Goal: Task Accomplishment & Management: Complete application form

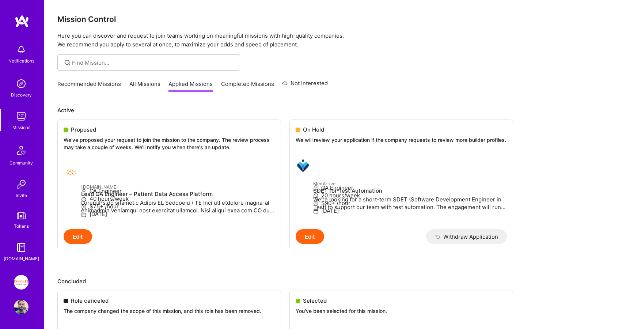
click at [101, 81] on link "Recommended Missions" at bounding box center [89, 86] width 64 height 12
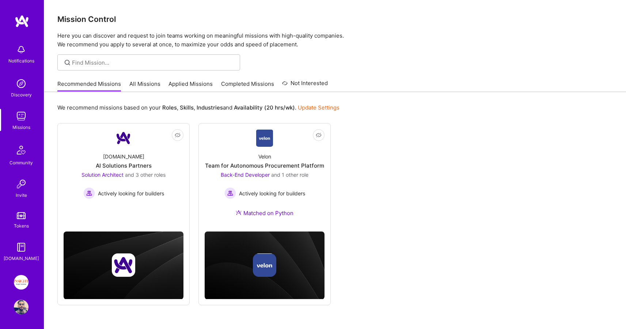
click at [186, 81] on link "Applied Missions" at bounding box center [190, 86] width 44 height 12
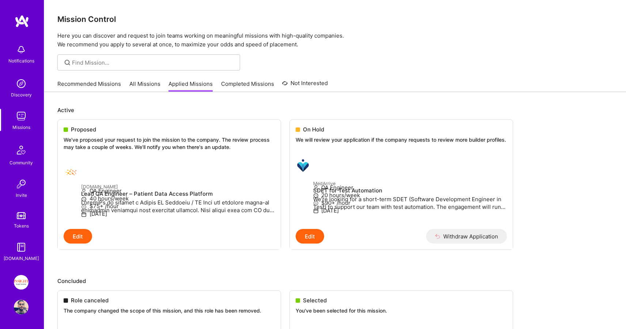
click at [237, 86] on link "Completed Missions" at bounding box center [247, 86] width 53 height 12
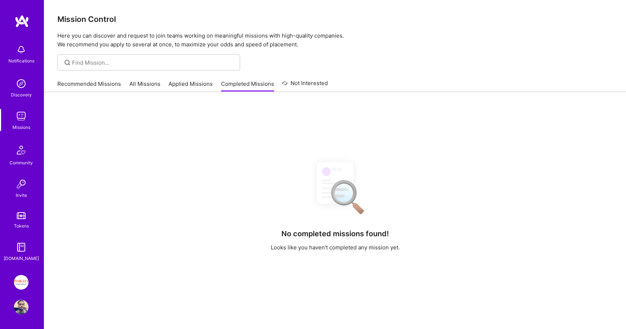
click at [85, 86] on link "Recommended Missions" at bounding box center [89, 86] width 64 height 12
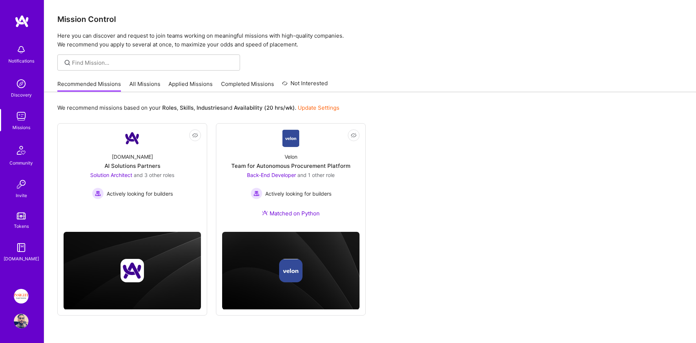
click at [185, 89] on link "Applied Missions" at bounding box center [190, 86] width 44 height 12
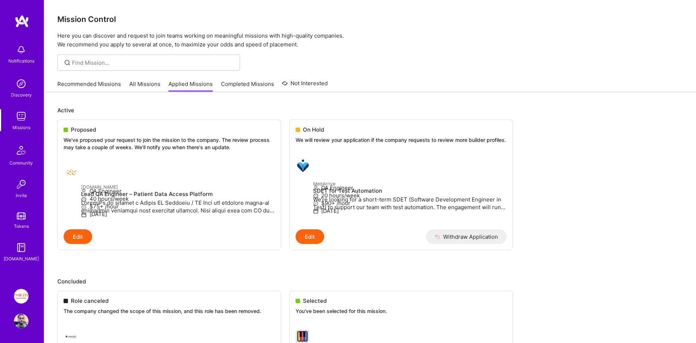
click at [236, 83] on link "Completed Missions" at bounding box center [247, 86] width 53 height 12
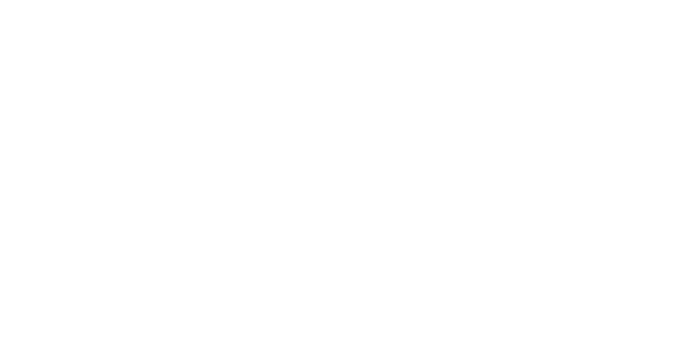
click at [0, 0] on link "Recommended Missions" at bounding box center [0, 0] width 0 height 0
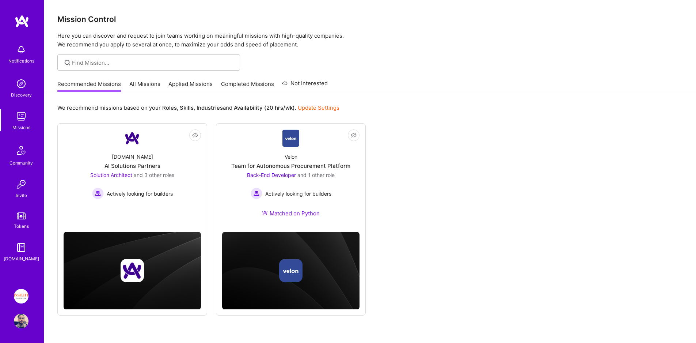
click at [137, 89] on link "All Missions" at bounding box center [144, 86] width 31 height 12
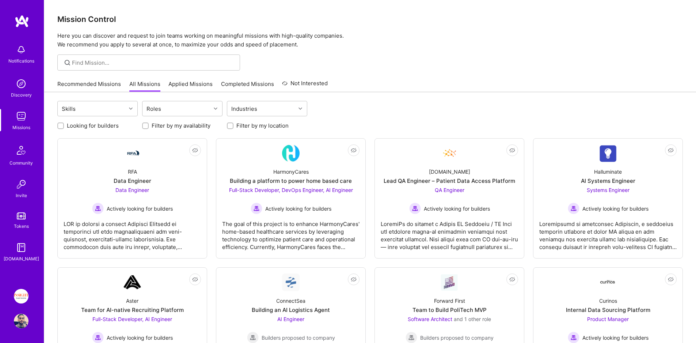
click at [224, 81] on link "Completed Missions" at bounding box center [247, 86] width 53 height 12
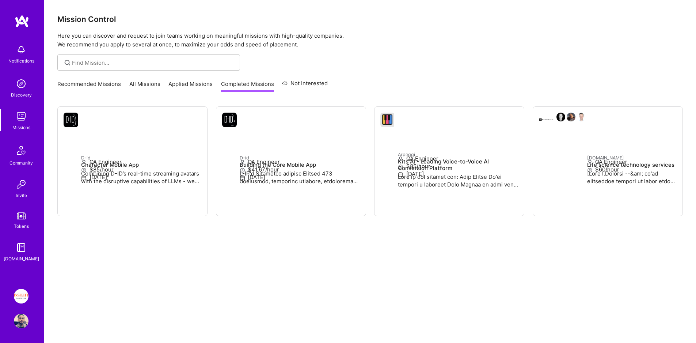
click at [194, 84] on link "Applied Missions" at bounding box center [190, 86] width 44 height 12
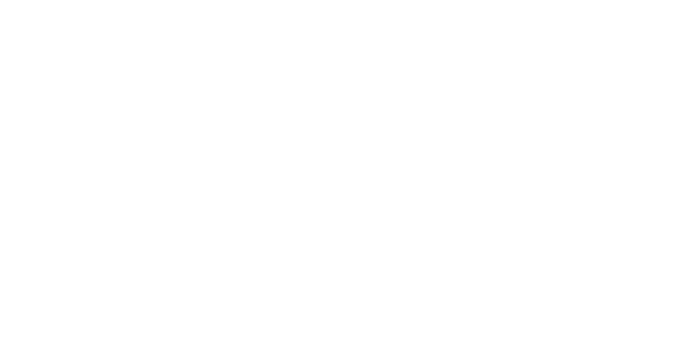
click at [0, 0] on link "All Missions" at bounding box center [0, 0] width 0 height 0
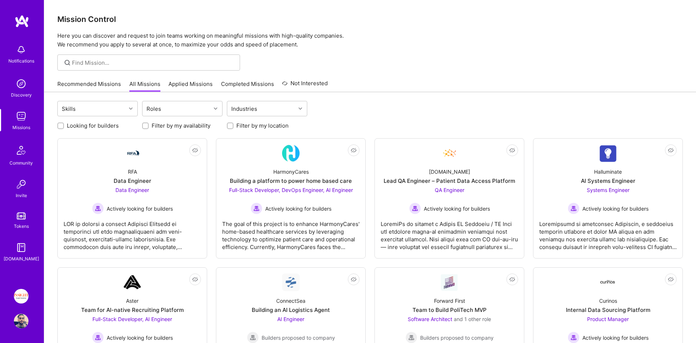
click at [210, 83] on link "Applied Missions" at bounding box center [190, 86] width 44 height 12
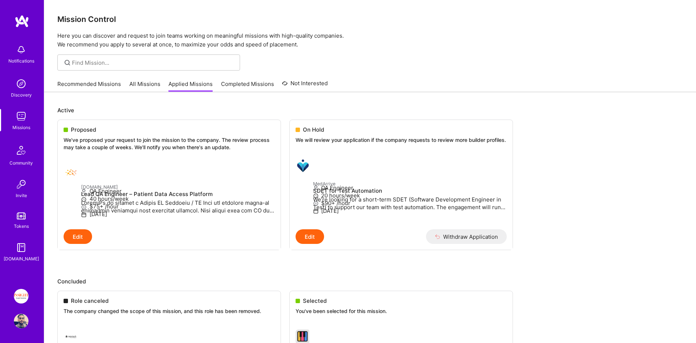
click at [242, 87] on link "Completed Missions" at bounding box center [247, 86] width 53 height 12
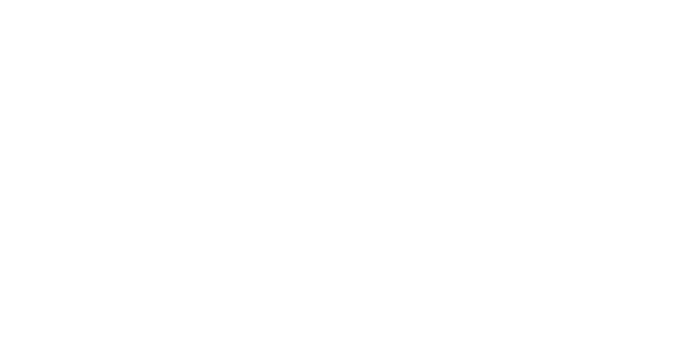
click at [0, 0] on link "Applied Missions" at bounding box center [0, 0] width 0 height 0
click at [0, 0] on p "We've proposed your request to join the mission to the company. The review proc…" at bounding box center [0, 0] width 0 height 0
click at [0, 0] on div "Edit" at bounding box center [0, 0] width 0 height 0
click at [0, 0] on button "Edit" at bounding box center [0, 0] width 0 height 0
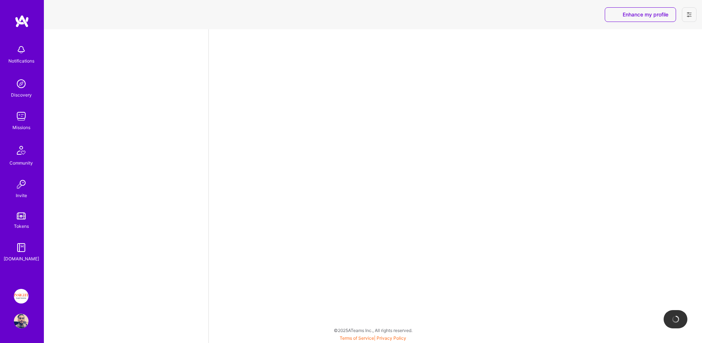
select select "IL"
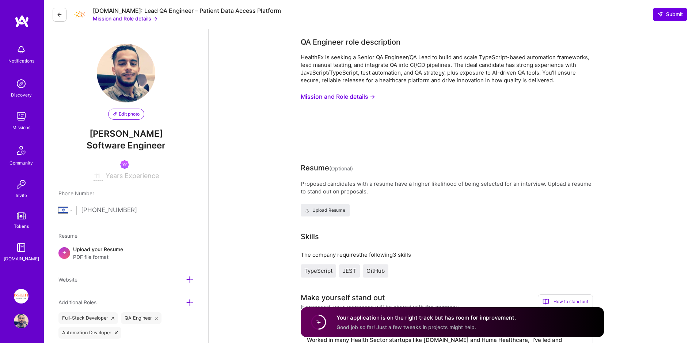
click at [16, 116] on img at bounding box center [21, 116] width 15 height 15
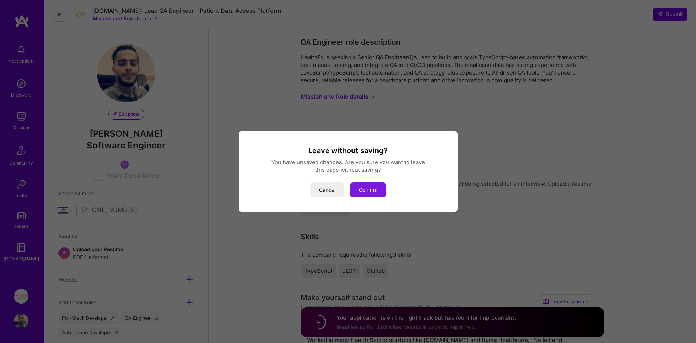
click at [384, 187] on button "Confirm" at bounding box center [368, 189] width 36 height 15
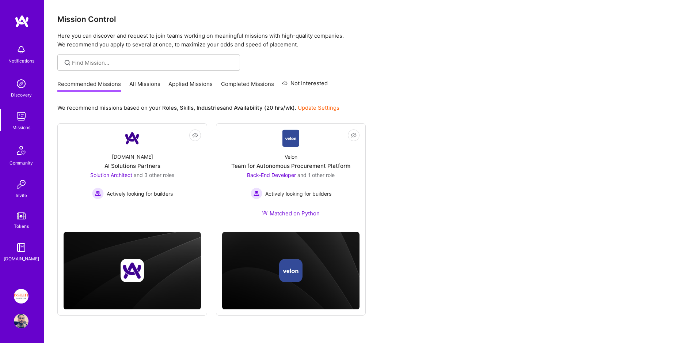
drag, startPoint x: 198, startPoint y: 84, endPoint x: 183, endPoint y: 84, distance: 15.3
click at [198, 84] on link "Applied Missions" at bounding box center [190, 86] width 44 height 12
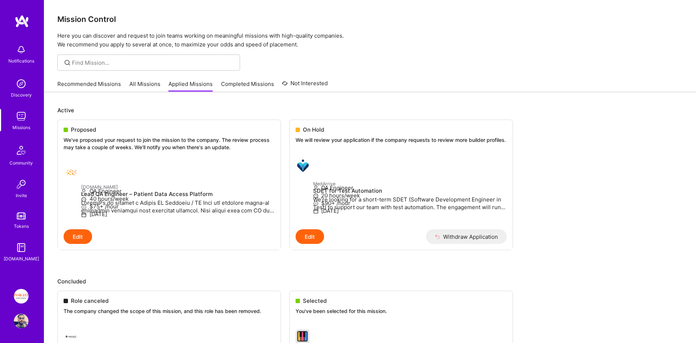
click at [183, 84] on link "Applied Missions" at bounding box center [190, 86] width 44 height 12
click at [142, 83] on link "All Missions" at bounding box center [144, 86] width 31 height 12
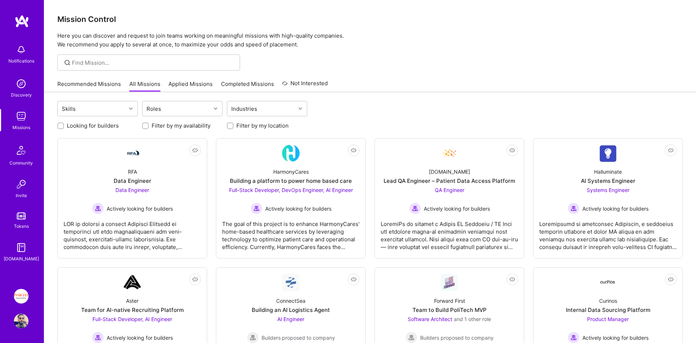
click at [196, 85] on link "Applied Missions" at bounding box center [190, 86] width 44 height 12
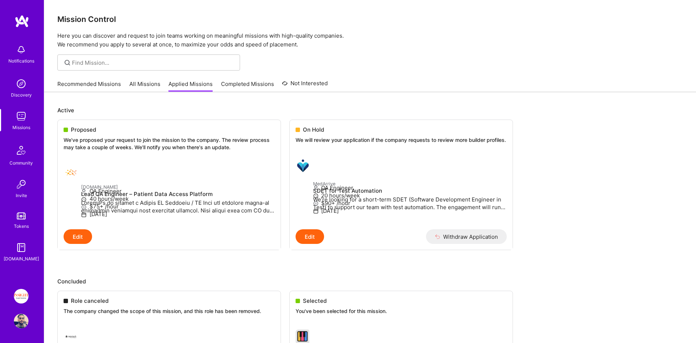
click at [233, 82] on link "Completed Missions" at bounding box center [247, 86] width 53 height 12
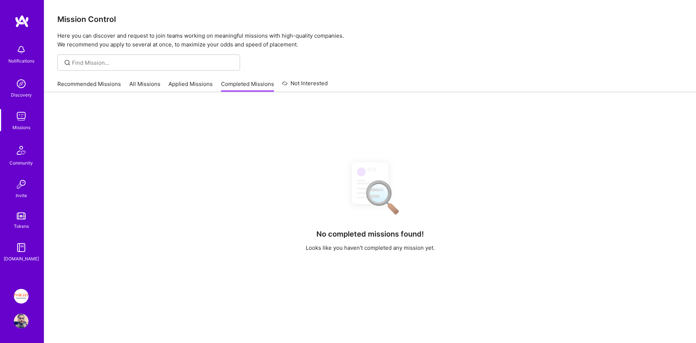
click at [183, 86] on link "Applied Missions" at bounding box center [190, 86] width 44 height 12
